Goal: Download file/media

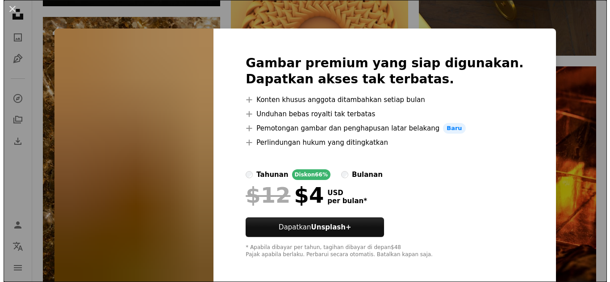
scroll to position [9566, 0]
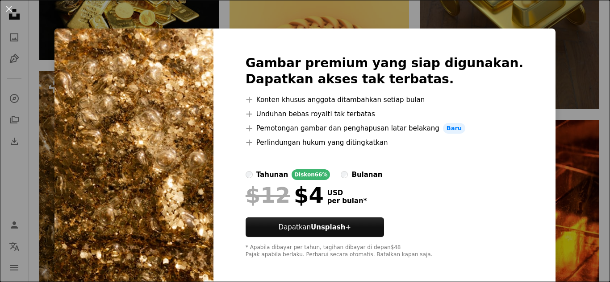
drag, startPoint x: 609, startPoint y: 239, endPoint x: 609, endPoint y: 247, distance: 7.6
click at [566, 76] on div "An X shape Gambar premium yang siap digunakan. Dapatkan akses tak terbatas. A p…" at bounding box center [305, 141] width 610 height 282
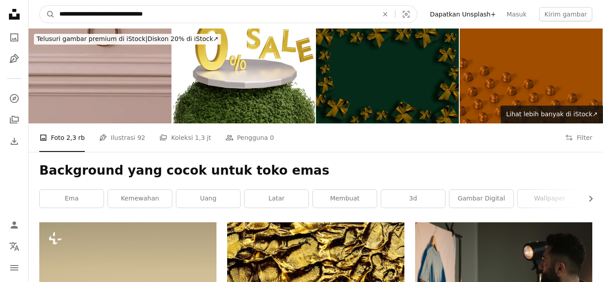
drag, startPoint x: 197, startPoint y: 20, endPoint x: 95, endPoint y: 8, distance: 102.5
click at [95, 8] on input "**********" at bounding box center [215, 14] width 320 height 17
type input "**********"
click at [40, 6] on button "A magnifying glass" at bounding box center [47, 14] width 15 height 17
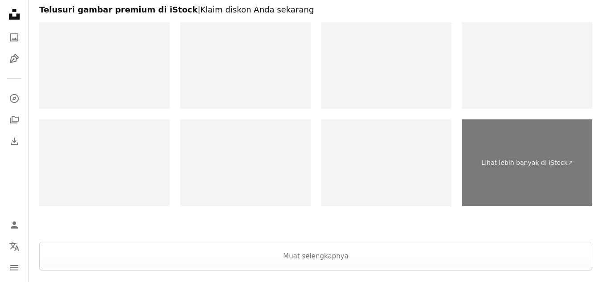
scroll to position [1644, 0]
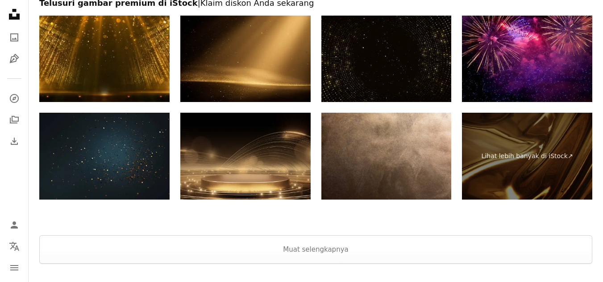
click at [116, 61] on img at bounding box center [104, 59] width 130 height 87
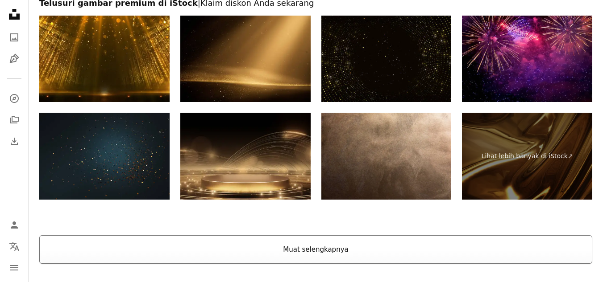
click at [468, 247] on button "Muat selengkapnya" at bounding box center [315, 250] width 553 height 29
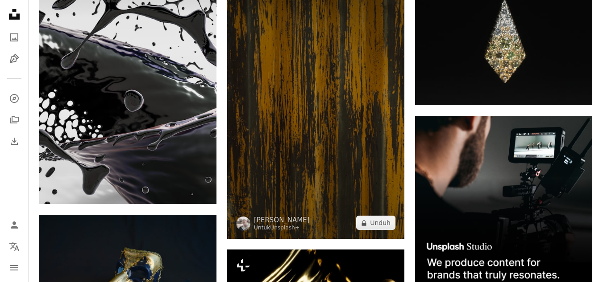
scroll to position [3590, 0]
